Goal: Task Accomplishment & Management: Manage account settings

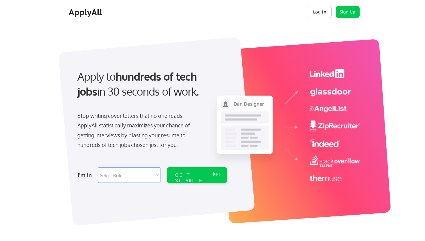
click at [319, 14] on button "Log In" at bounding box center [320, 12] width 24 height 12
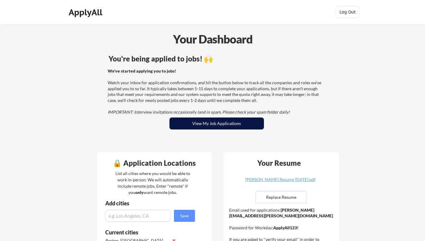
click at [245, 122] on button "View My Job Applications" at bounding box center [217, 124] width 95 height 12
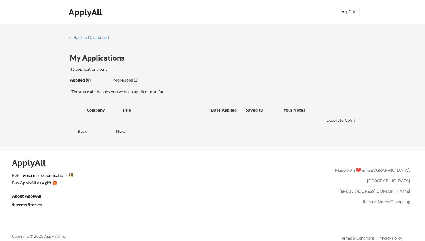
scroll to position [60, 0]
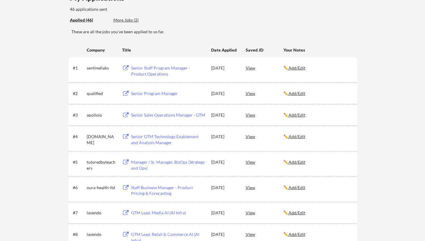
click at [131, 20] on div "More Jobs (2)" at bounding box center [135, 20] width 44 height 6
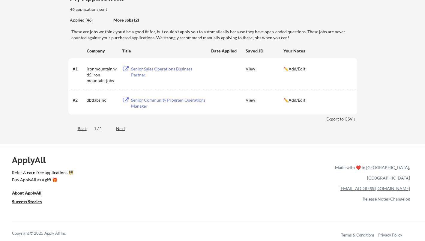
click at [86, 20] on div "Applied (46)" at bounding box center [89, 20] width 39 height 6
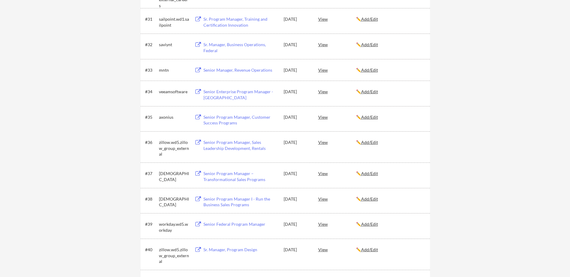
scroll to position [848, 0]
